Goal: Transaction & Acquisition: Purchase product/service

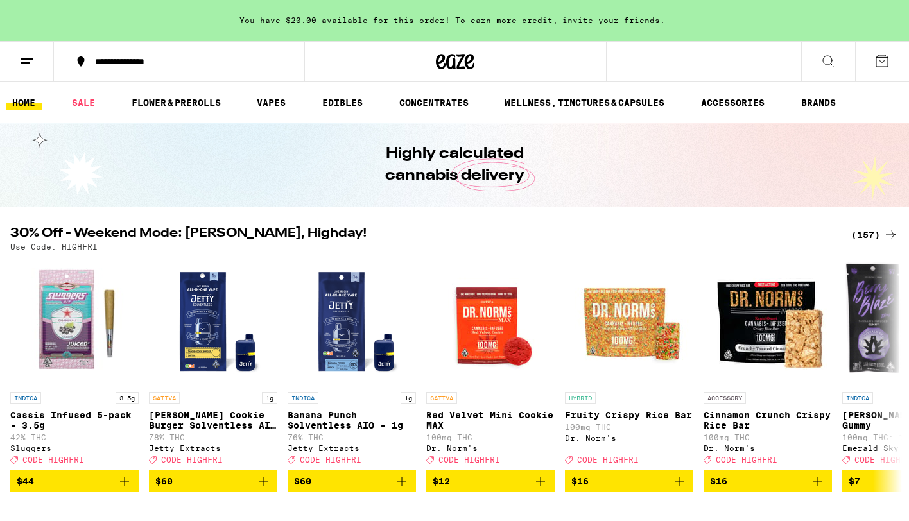
click at [898, 60] on button at bounding box center [882, 62] width 54 height 40
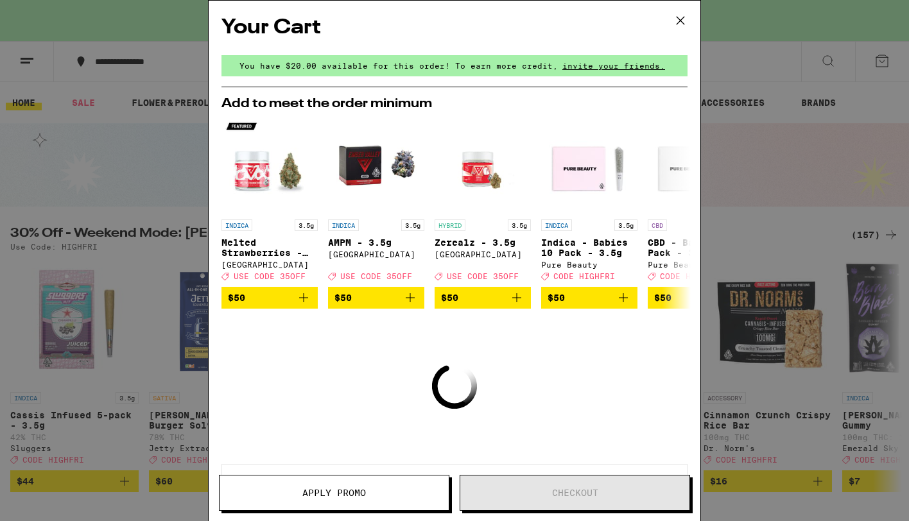
click at [783, 168] on div "Your Cart You have $20.00 available for this order! To earn more credit, invite…" at bounding box center [454, 260] width 909 height 521
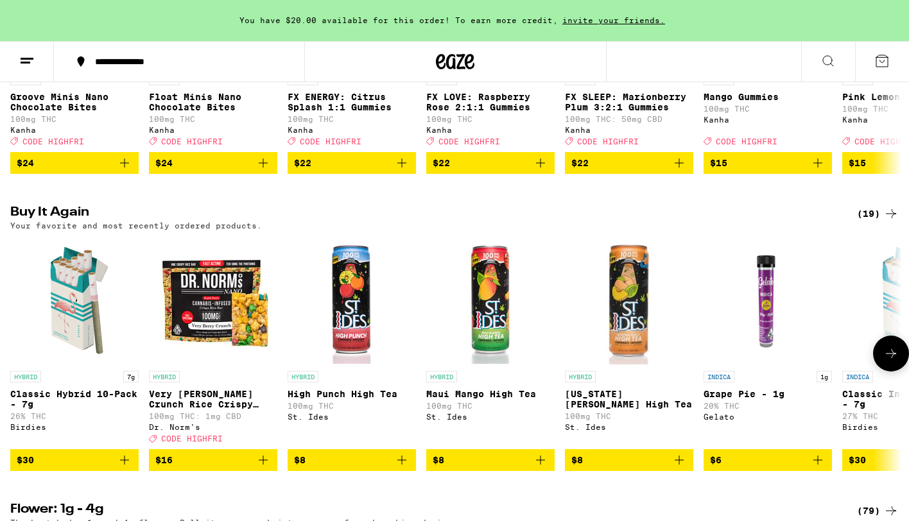
scroll to position [973, 0]
